Goal: Book appointment/travel/reservation

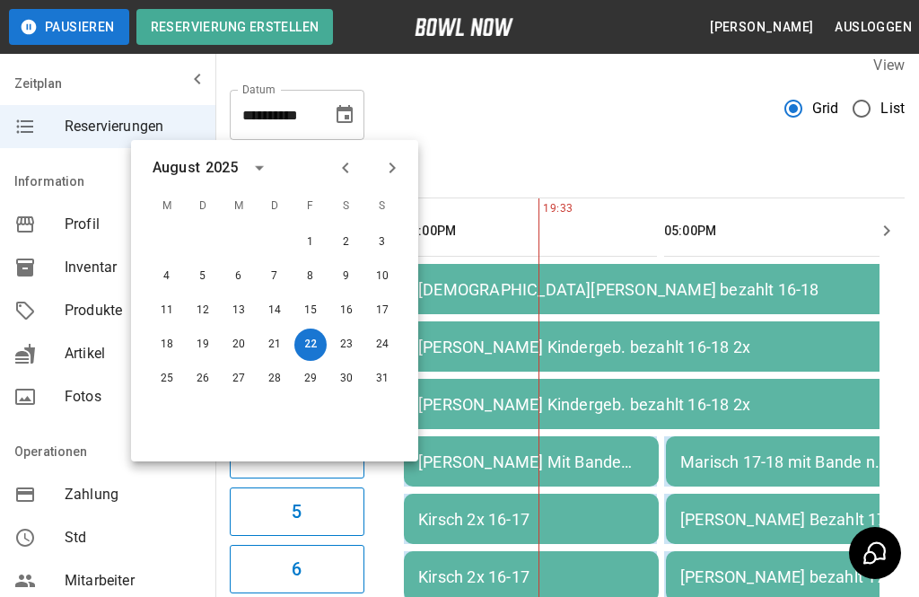
scroll to position [16, 0]
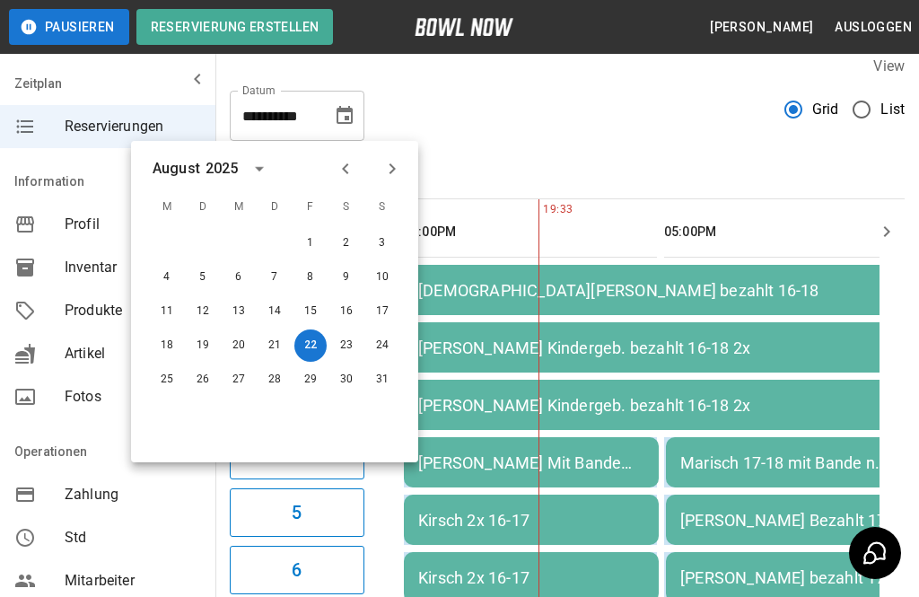
click at [346, 340] on button "23" at bounding box center [346, 345] width 32 height 32
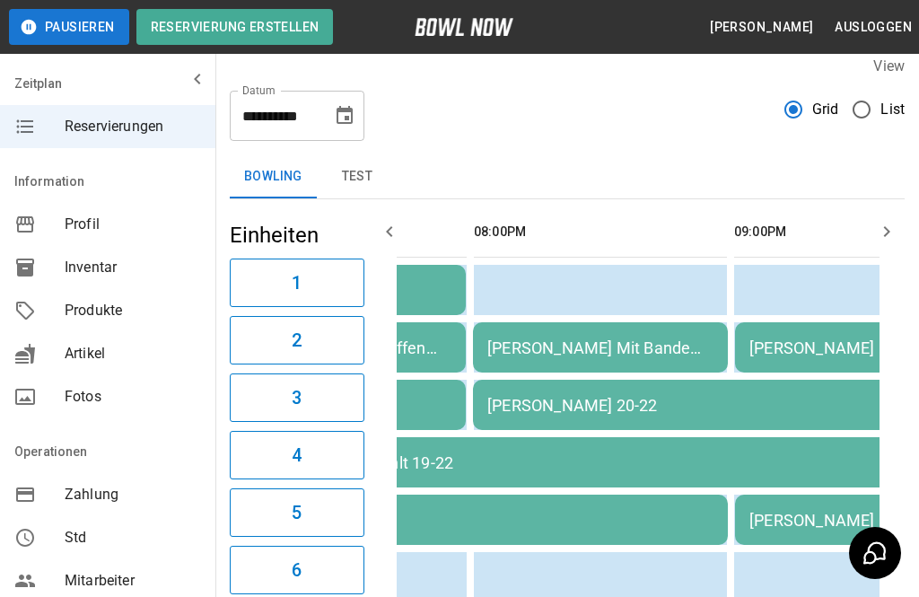
scroll to position [0, 0]
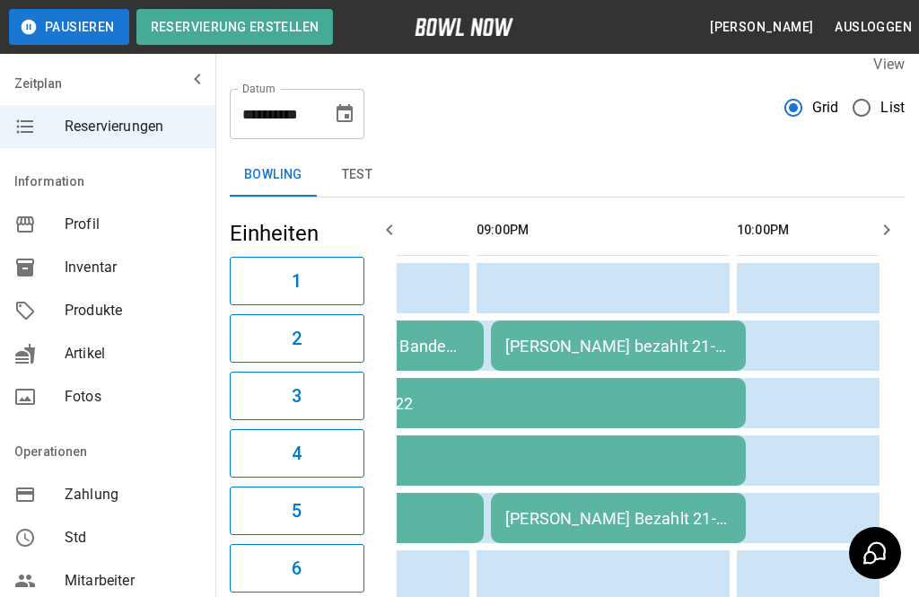
click at [626, 513] on div "[PERSON_NAME] Bezahlt 21-22" at bounding box center [618, 518] width 226 height 19
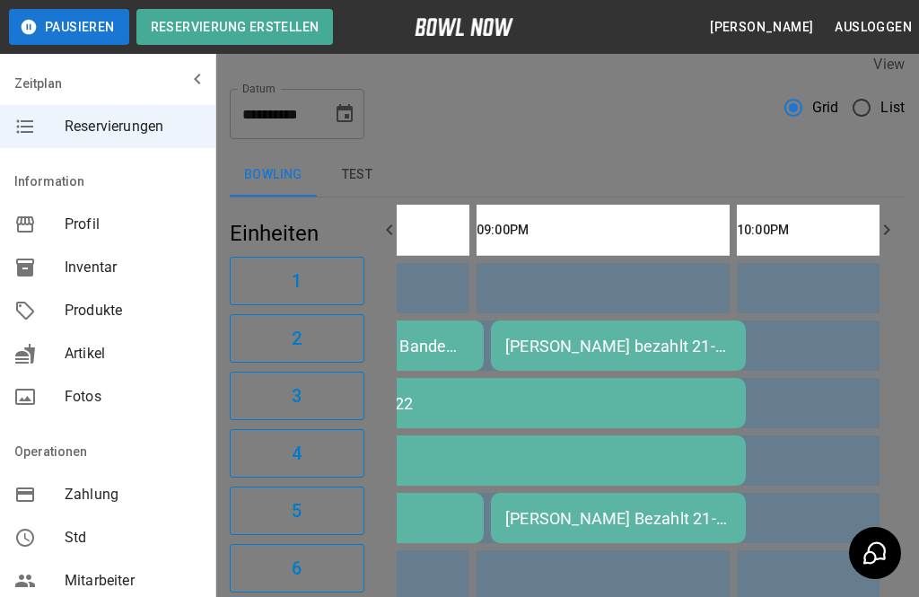
click at [843, 484] on div at bounding box center [459, 298] width 919 height 597
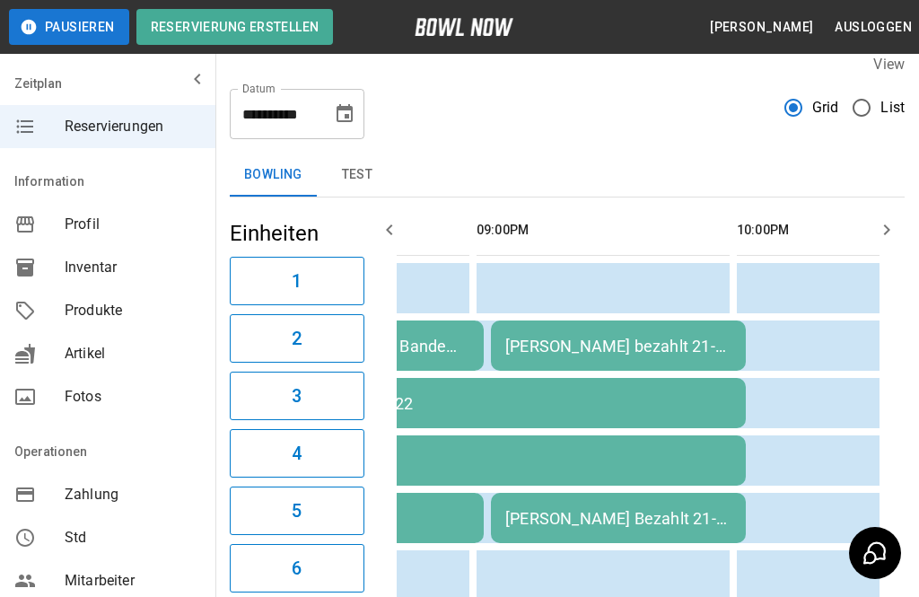
click at [668, 519] on div "[PERSON_NAME] Bezahlt 21-22" at bounding box center [618, 518] width 226 height 19
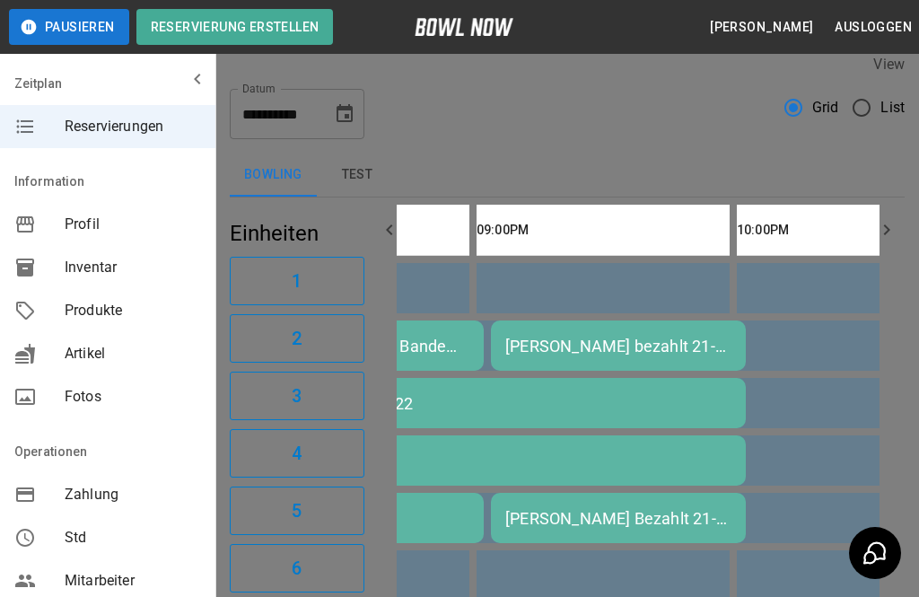
click at [772, 495] on div at bounding box center [459, 298] width 919 height 597
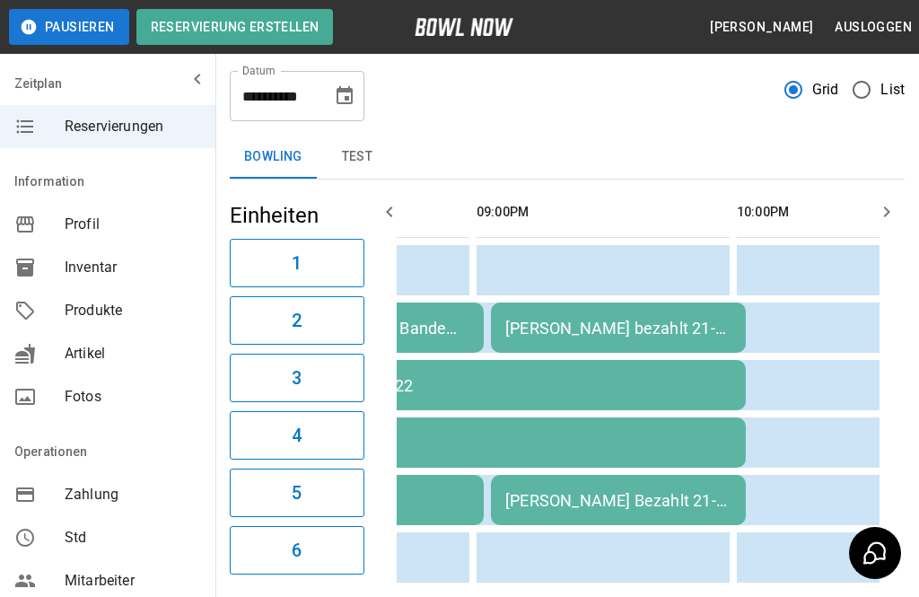
scroll to position [48, 0]
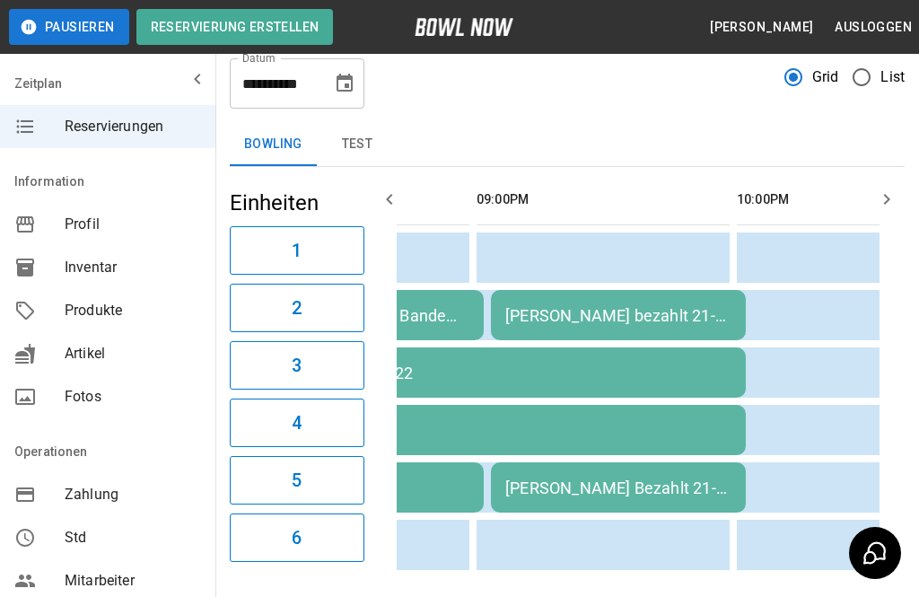
click at [342, 76] on icon "Choose date, selected date is 23. Aug. 2025" at bounding box center [344, 83] width 16 height 18
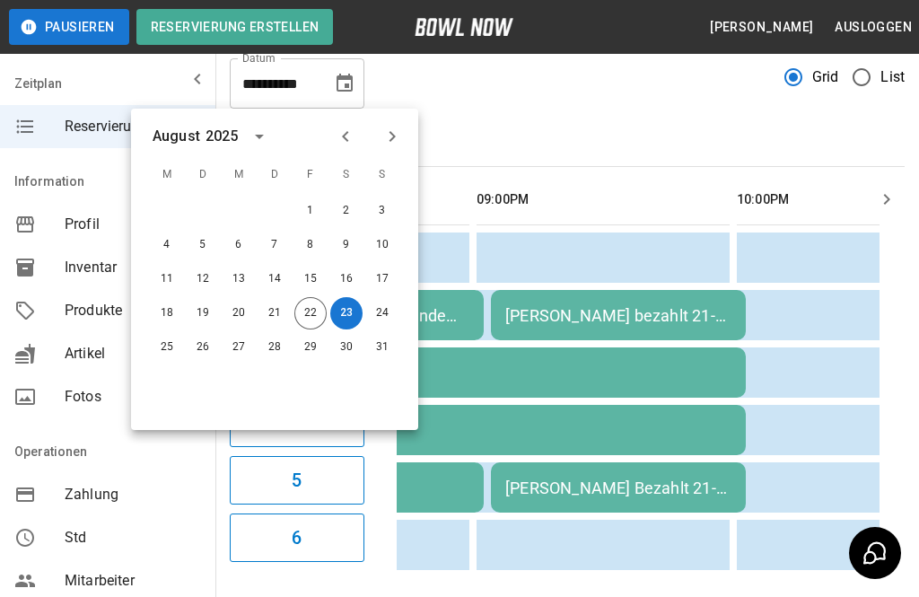
click at [350, 309] on button "23" at bounding box center [346, 313] width 32 height 32
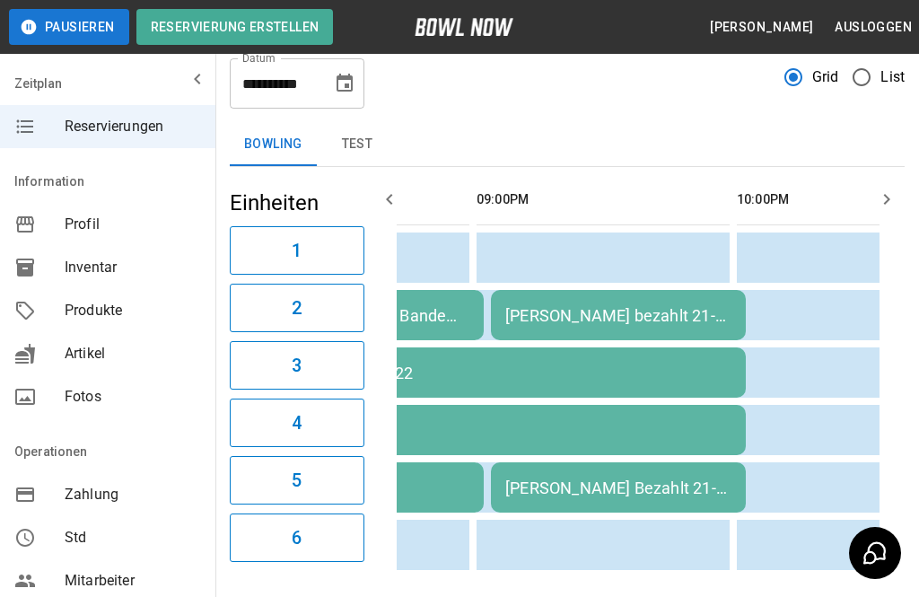
click at [538, 118] on div "**********" at bounding box center [566, 300] width 703 height 582
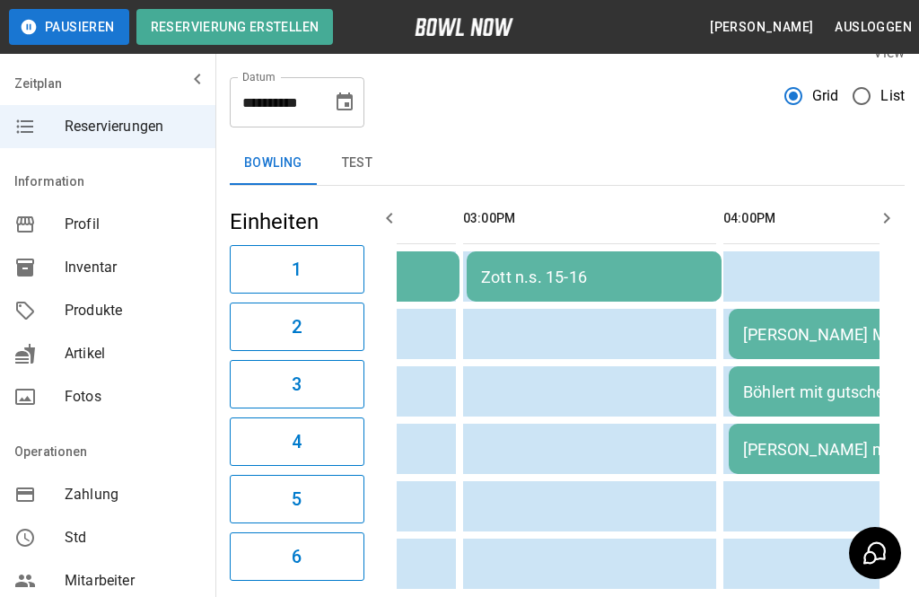
scroll to position [25, 0]
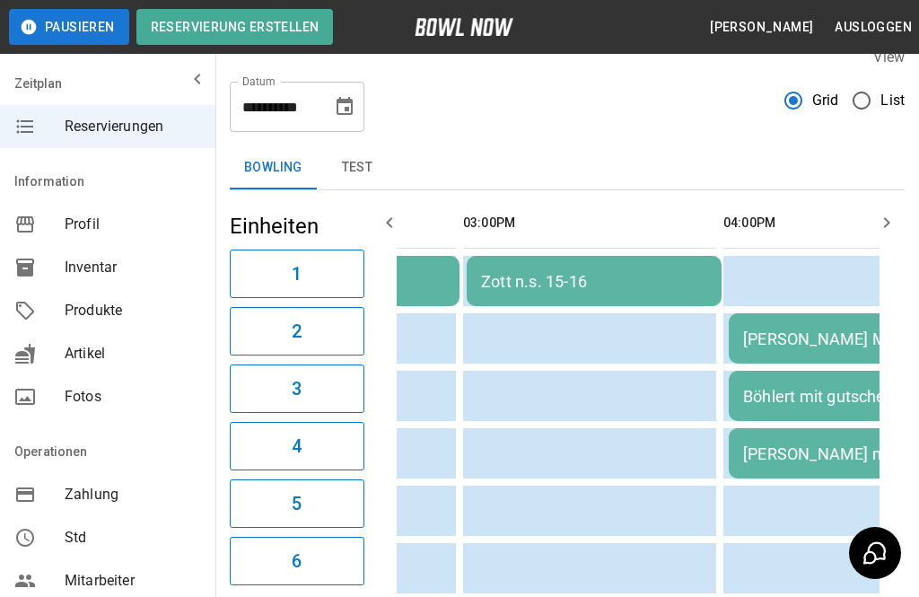
click at [336, 111] on icon "Choose date, selected date is 23. Aug. 2025" at bounding box center [345, 107] width 22 height 22
click at [589, 118] on div "**********" at bounding box center [567, 99] width 675 height 65
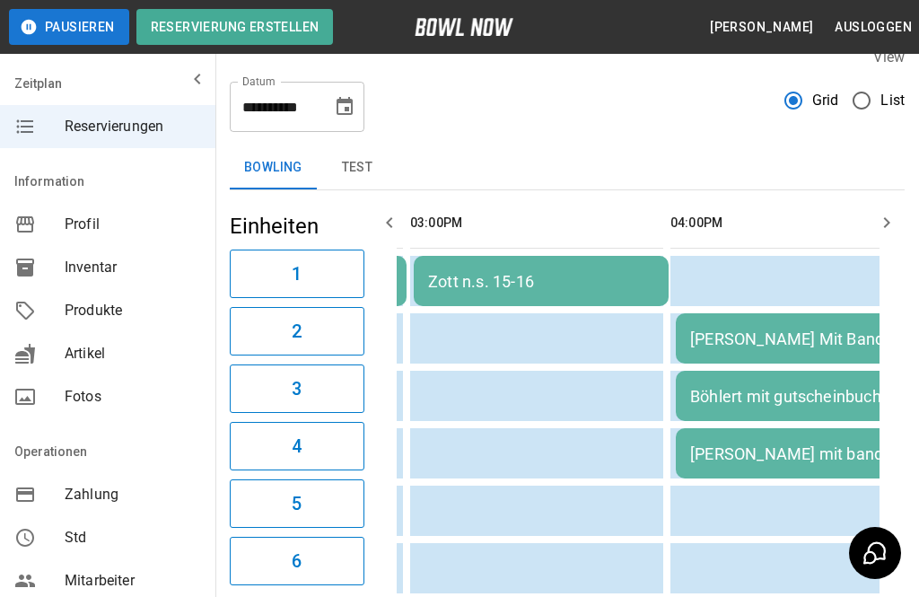
scroll to position [0, 542]
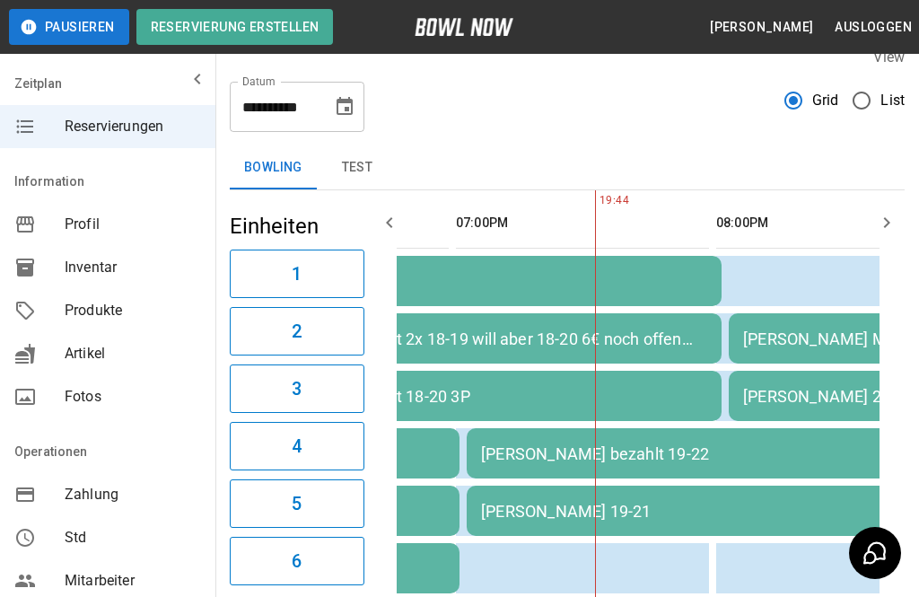
click at [355, 97] on button "Choose date, selected date is 23. Aug. 2025" at bounding box center [345, 107] width 36 height 36
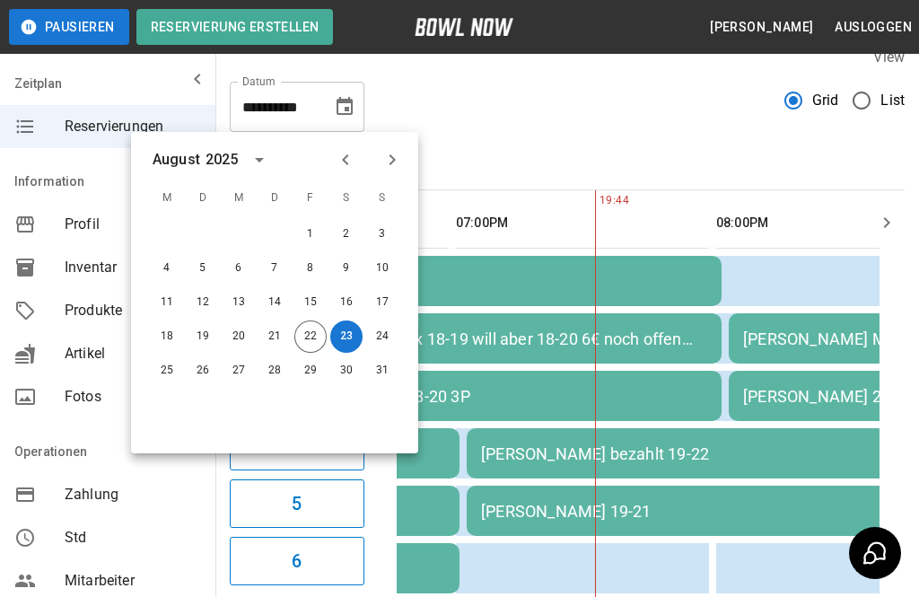
click at [376, 336] on button "24" at bounding box center [382, 336] width 32 height 32
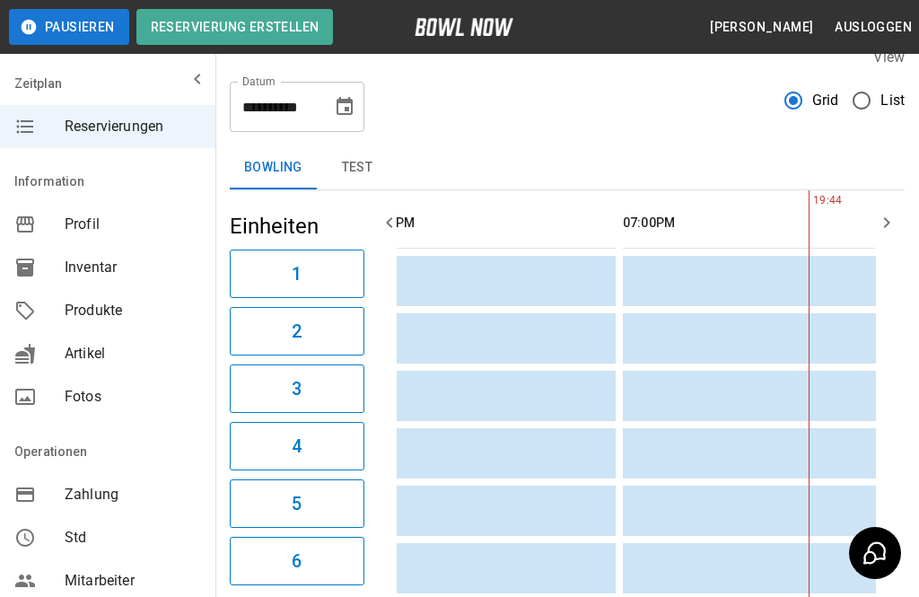
click at [349, 102] on icon "Choose date, selected date is 24. Aug. 2025" at bounding box center [344, 106] width 16 height 18
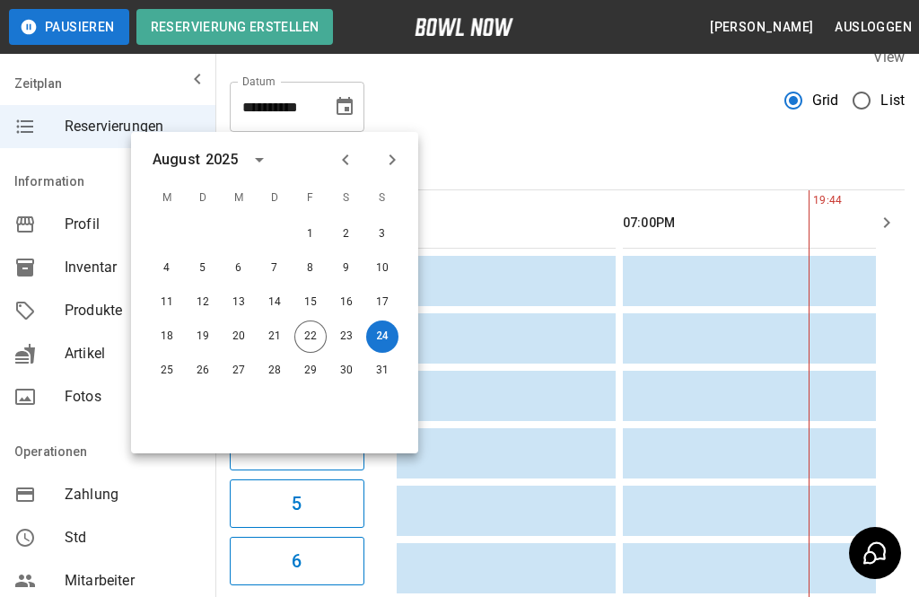
click at [308, 346] on button "22" at bounding box center [310, 336] width 32 height 32
type input "**********"
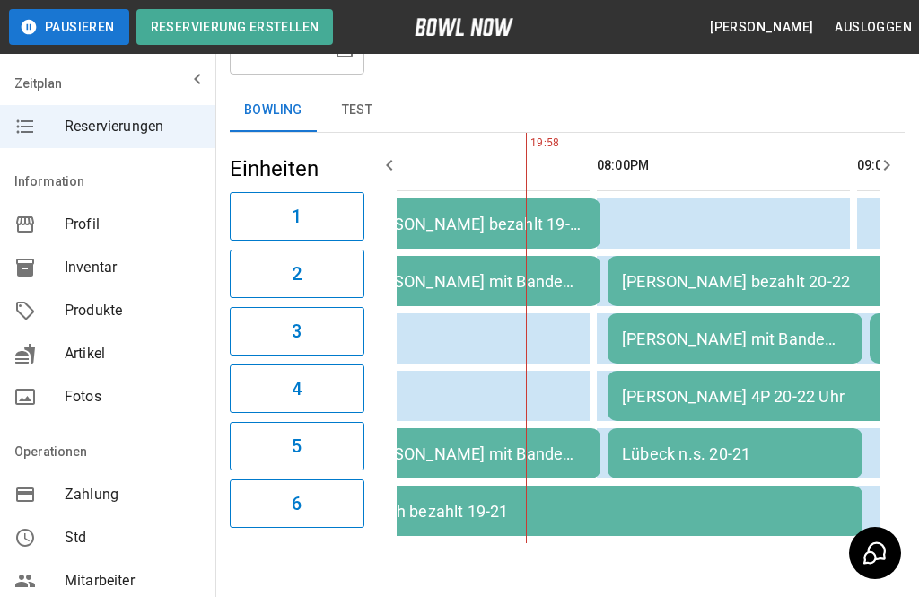
scroll to position [0, 844]
